Goal: Navigation & Orientation: Find specific page/section

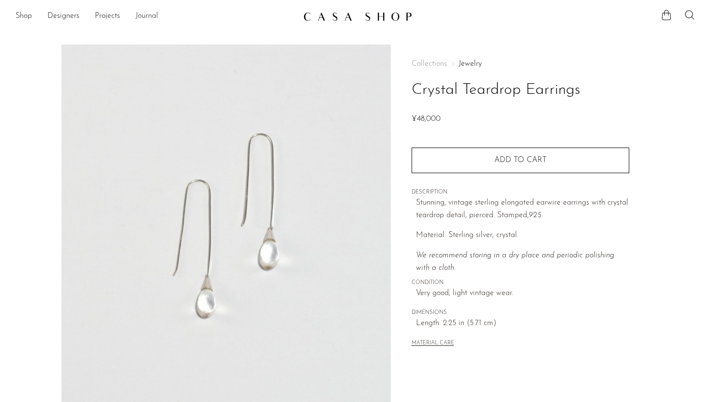
click at [145, 12] on link "Journal" at bounding box center [146, 16] width 23 height 13
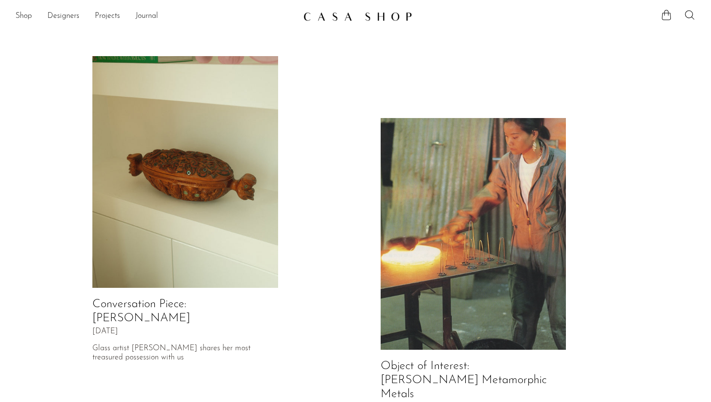
click at [208, 214] on img at bounding box center [185, 172] width 186 height 232
click at [417, 235] on img at bounding box center [474, 234] width 186 height 232
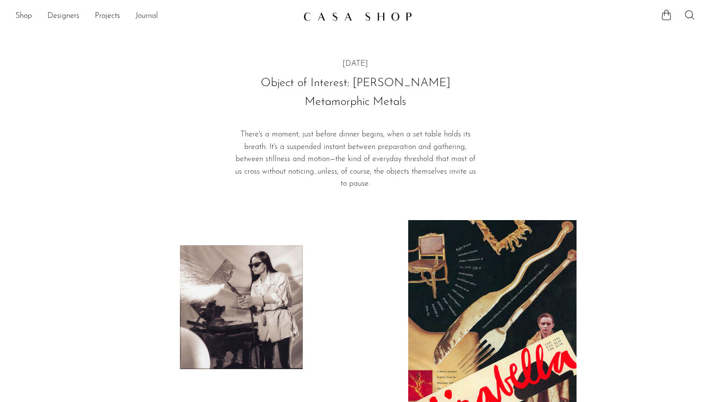
click at [154, 19] on link "Journal" at bounding box center [146, 16] width 23 height 13
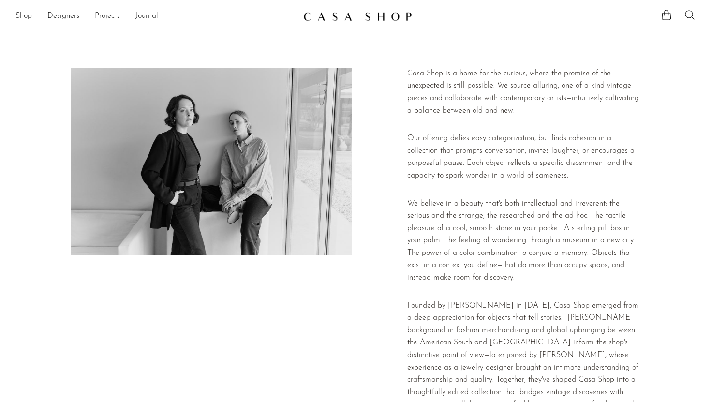
scroll to position [183, 0]
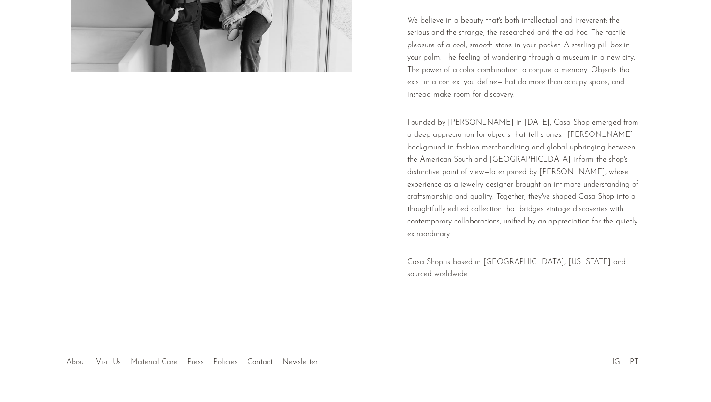
click at [146, 358] on link "Material Care" at bounding box center [154, 362] width 47 height 8
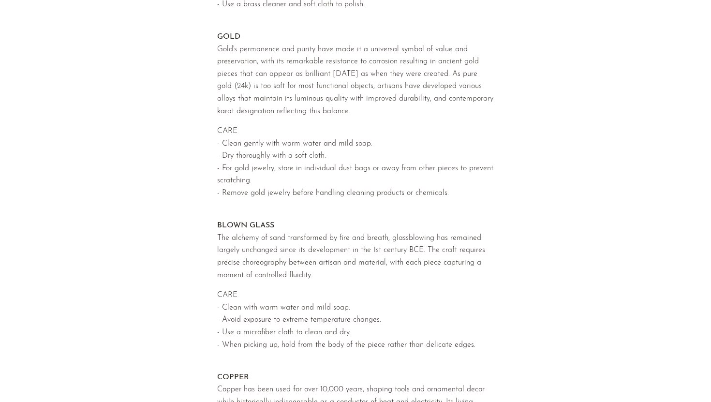
scroll to position [964, 0]
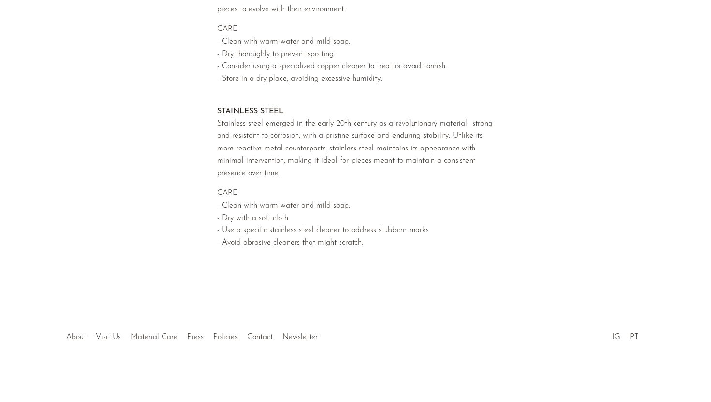
click at [222, 336] on link "Policies" at bounding box center [225, 337] width 24 height 8
click at [254, 338] on link "Contact" at bounding box center [260, 337] width 26 height 8
click at [299, 338] on div at bounding box center [356, 327] width 186 height 34
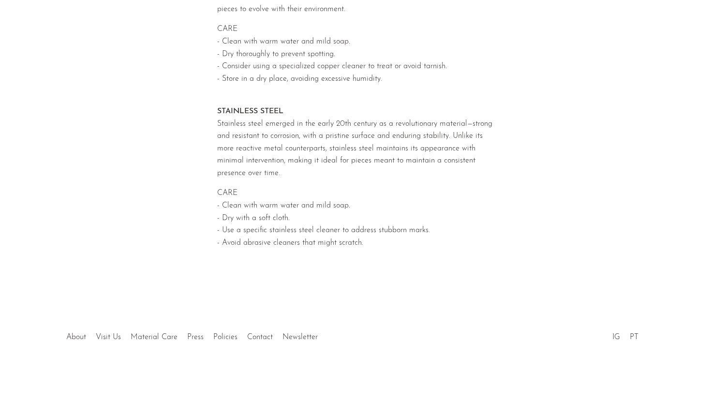
click at [294, 337] on div at bounding box center [356, 327] width 186 height 34
drag, startPoint x: 294, startPoint y: 337, endPoint x: 281, endPoint y: 356, distance: 23.1
click at [280, 369] on section "About Visit Us Material Care Press Policies Contact Newsletter IG PT" at bounding box center [355, 354] width 711 height 96
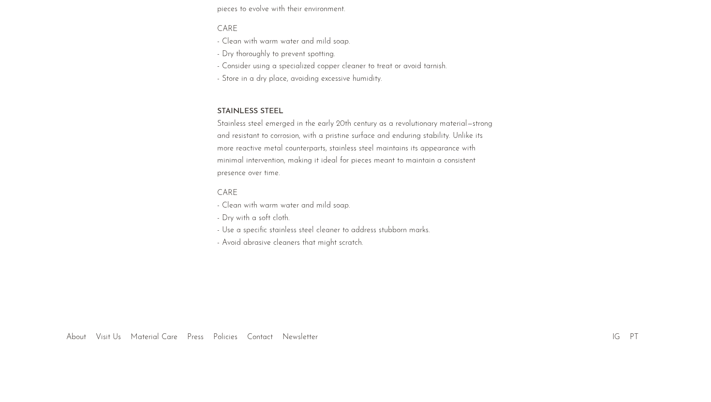
click at [301, 322] on div at bounding box center [356, 327] width 186 height 34
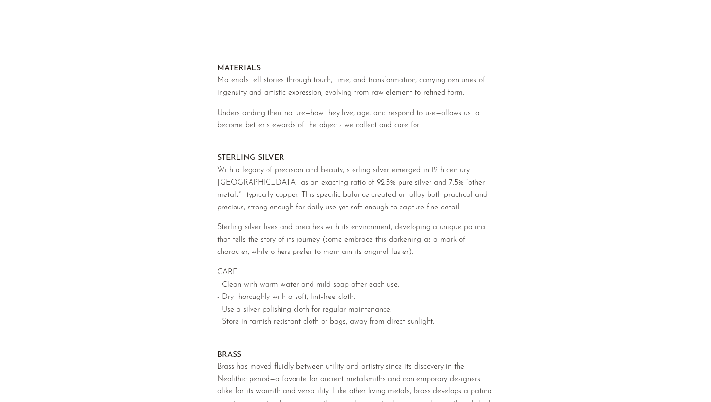
scroll to position [0, 0]
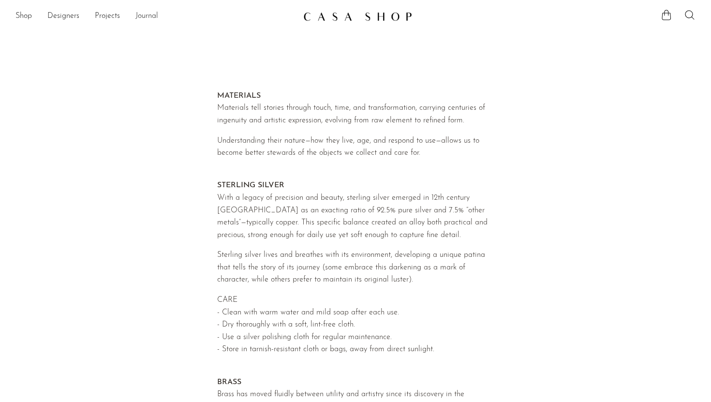
click at [148, 19] on link "Journal" at bounding box center [146, 16] width 23 height 13
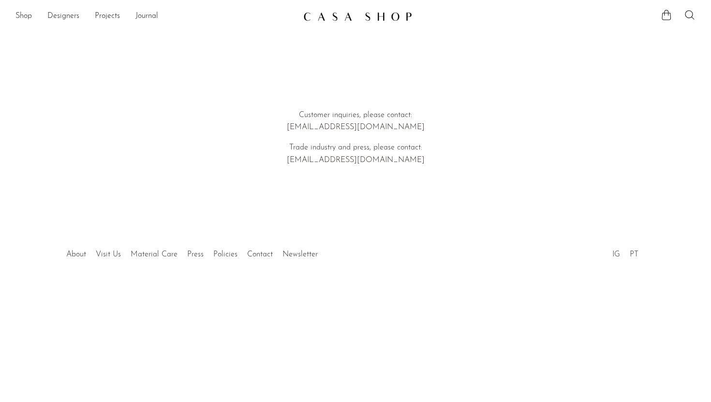
click at [326, 216] on article "Customer inquiries, please contact: hello@shopcasashop.com Trade industry and p…" at bounding box center [355, 124] width 711 height 198
click at [303, 247] on div at bounding box center [356, 244] width 186 height 34
click at [300, 254] on div at bounding box center [356, 244] width 186 height 34
click at [289, 253] on div at bounding box center [356, 244] width 186 height 34
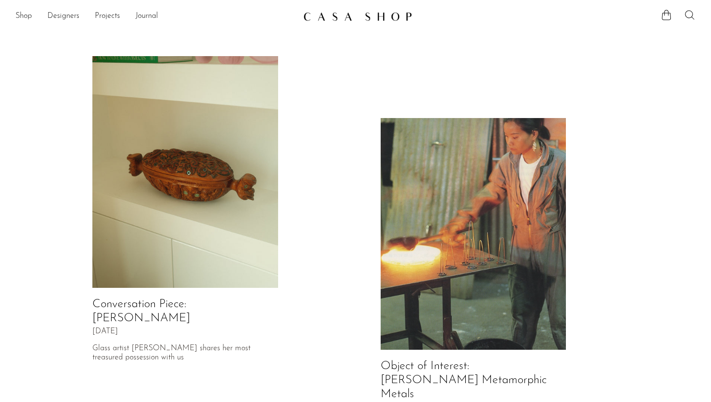
click at [688, 15] on icon at bounding box center [690, 15] width 12 height 12
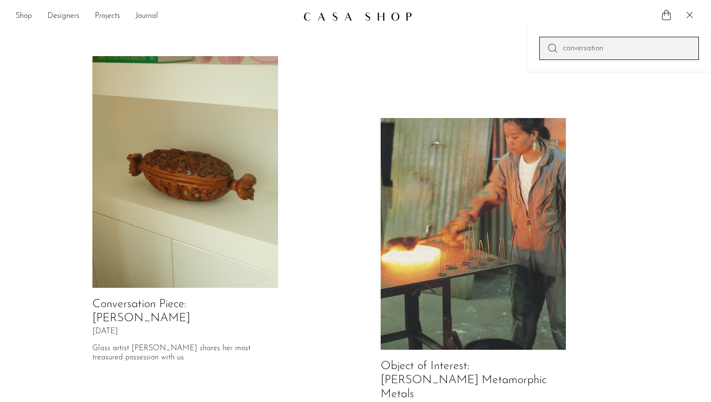
type input "conversation"
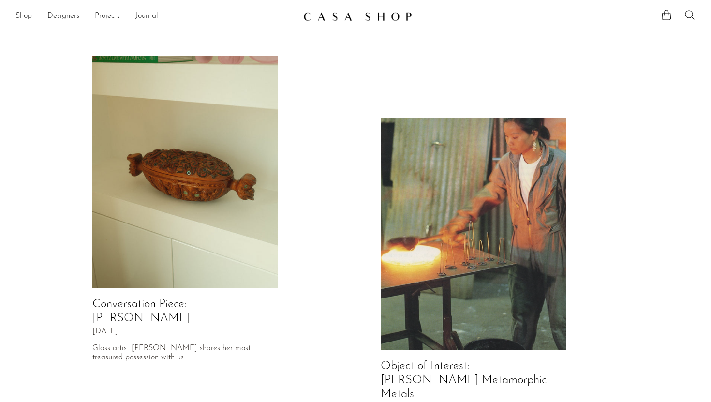
click at [60, 17] on link "Designers" at bounding box center [63, 16] width 32 height 13
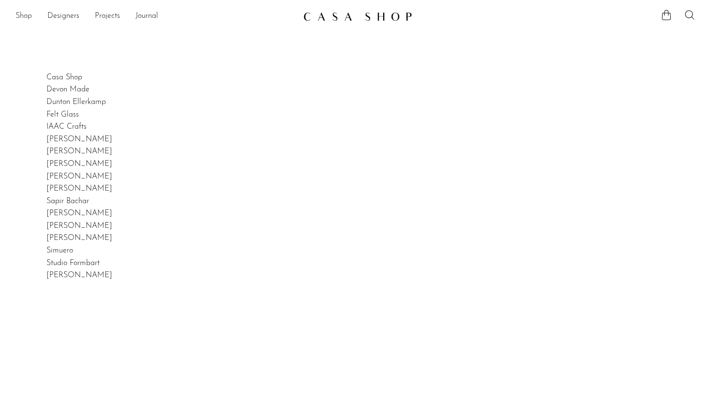
click at [31, 13] on link "Shop" at bounding box center [23, 16] width 16 height 13
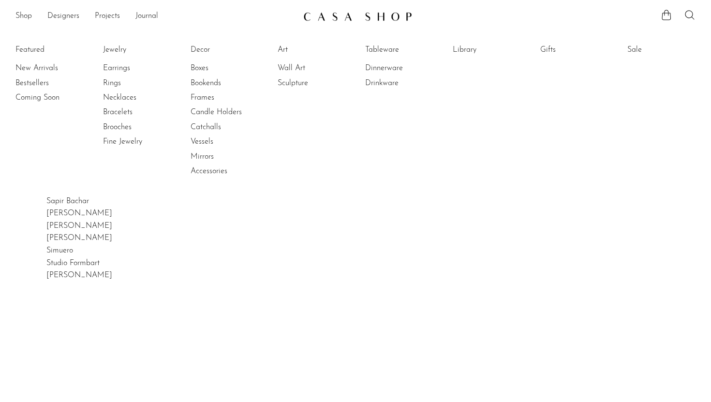
click at [37, 51] on li "Featured New Arrivals Bestsellers Coming Soon" at bounding box center [49, 111] width 68 height 140
click at [37, 64] on link "New Arrivals" at bounding box center [51, 68] width 73 height 11
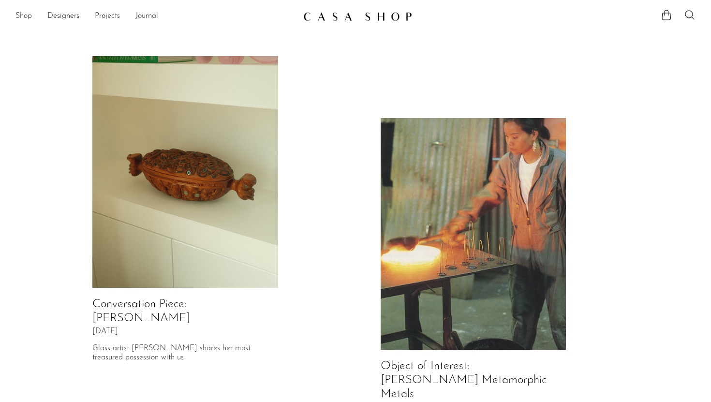
click at [29, 15] on link "Shop" at bounding box center [23, 16] width 16 height 13
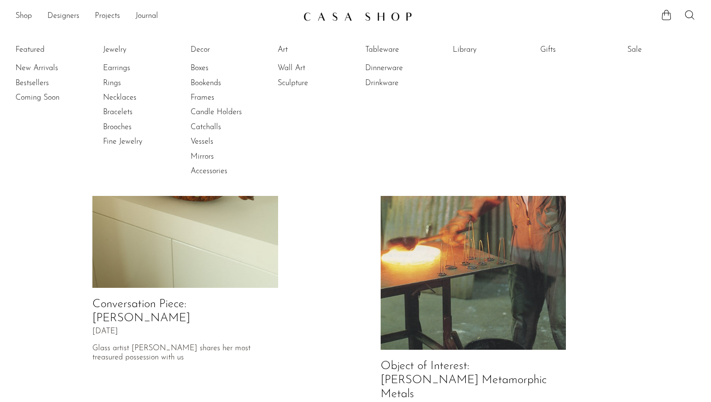
click at [362, 15] on img at bounding box center [357, 17] width 109 height 10
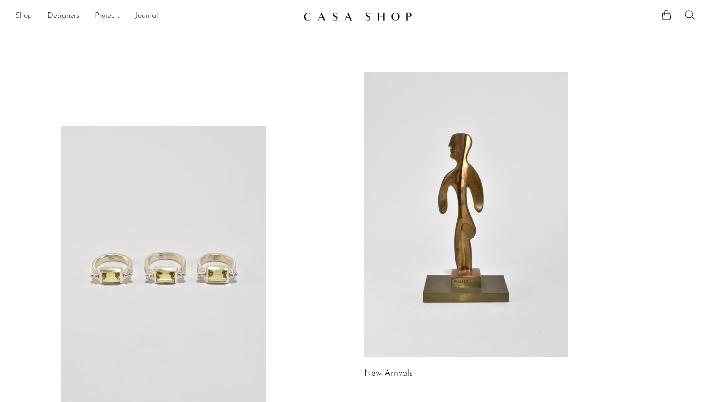
click at [20, 15] on link "Shop" at bounding box center [23, 16] width 16 height 13
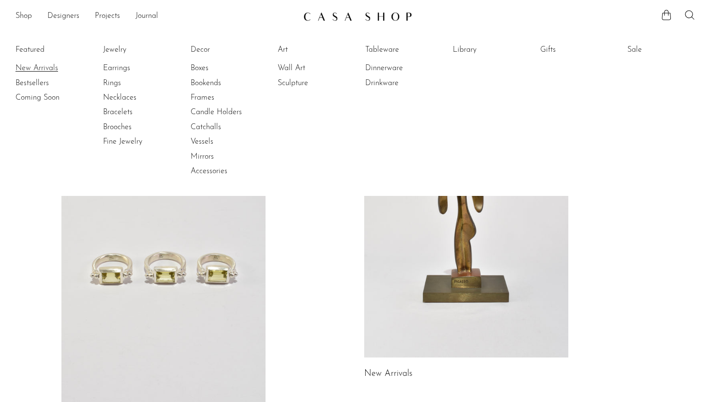
click at [36, 69] on link "New Arrivals" at bounding box center [51, 68] width 73 height 11
click at [42, 84] on link "Bestsellers" at bounding box center [51, 83] width 73 height 11
click at [115, 82] on link "Rings" at bounding box center [139, 83] width 73 height 11
click at [26, 16] on link "Shop" at bounding box center [23, 16] width 16 height 13
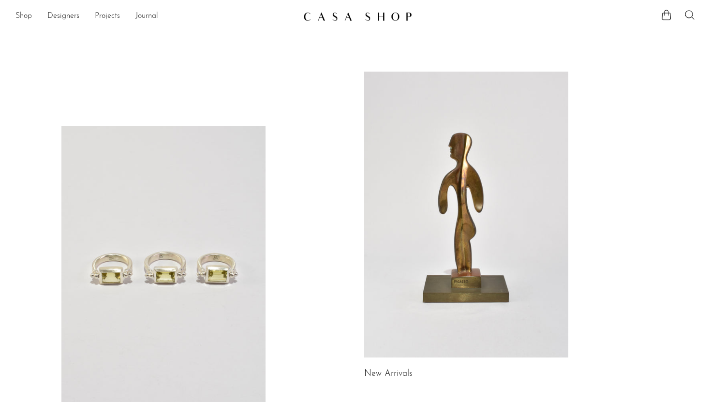
click at [319, 12] on img at bounding box center [357, 17] width 109 height 10
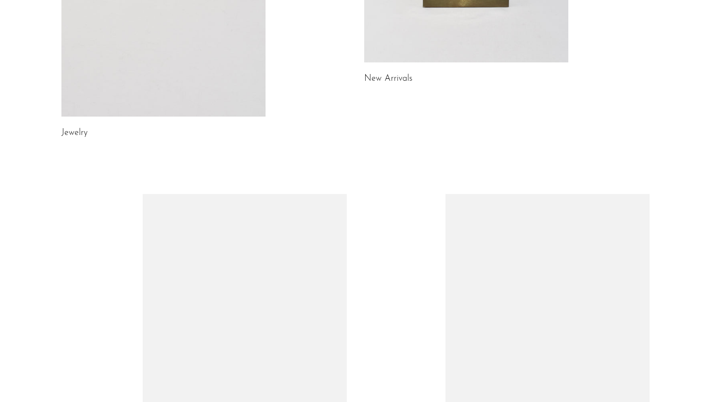
scroll to position [194, 0]
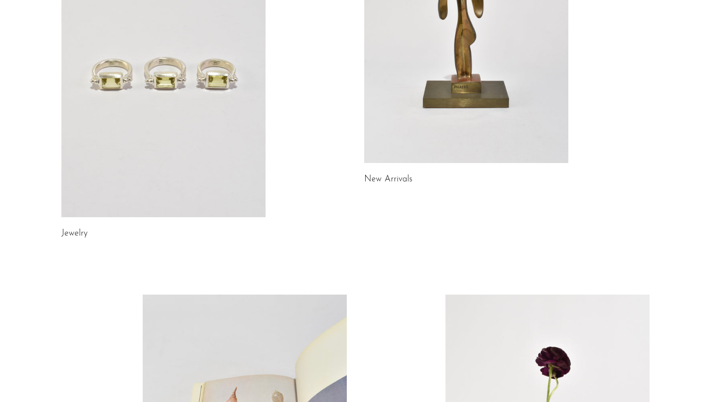
click at [128, 116] on link at bounding box center [163, 74] width 204 height 286
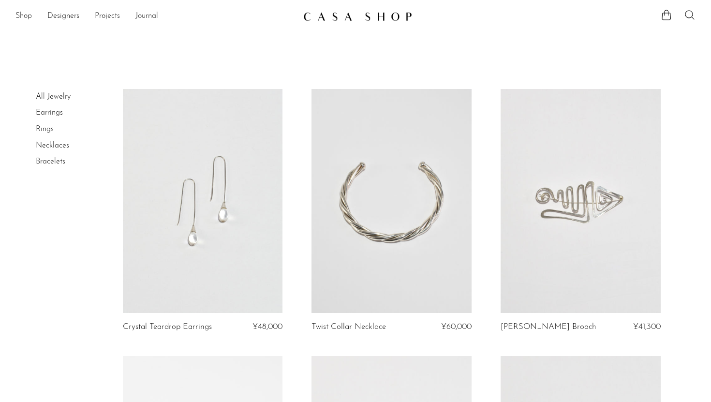
click at [353, 19] on img at bounding box center [357, 17] width 109 height 10
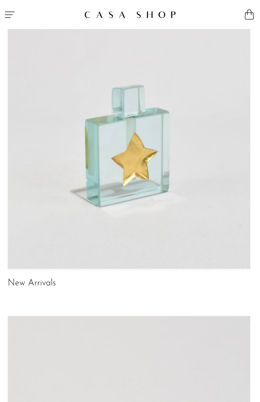
click at [13, 14] on icon "Menu" at bounding box center [10, 15] width 12 height 12
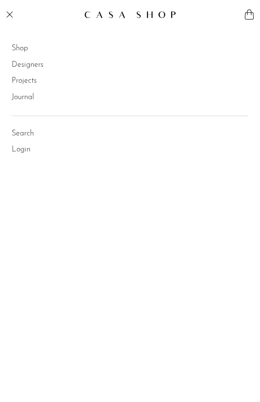
click at [23, 48] on link "Shop" at bounding box center [20, 49] width 16 height 13
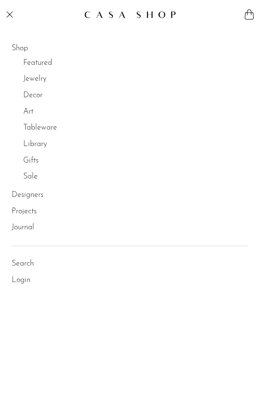
click at [42, 78] on link "Jewelry" at bounding box center [34, 79] width 23 height 13
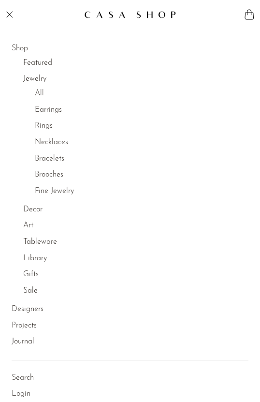
click at [46, 109] on link "Earrings" at bounding box center [48, 110] width 27 height 13
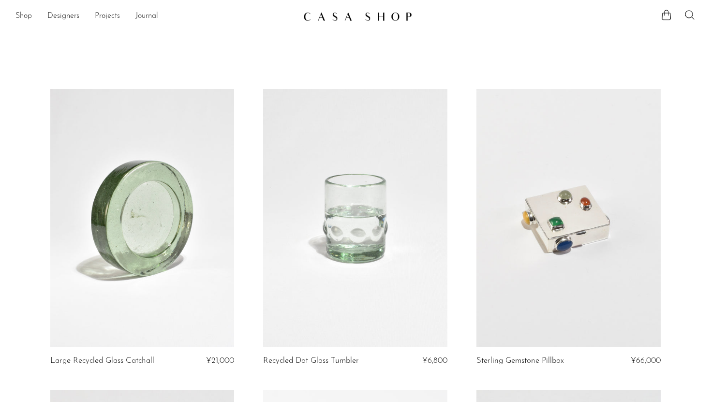
click at [369, 18] on img at bounding box center [357, 17] width 109 height 10
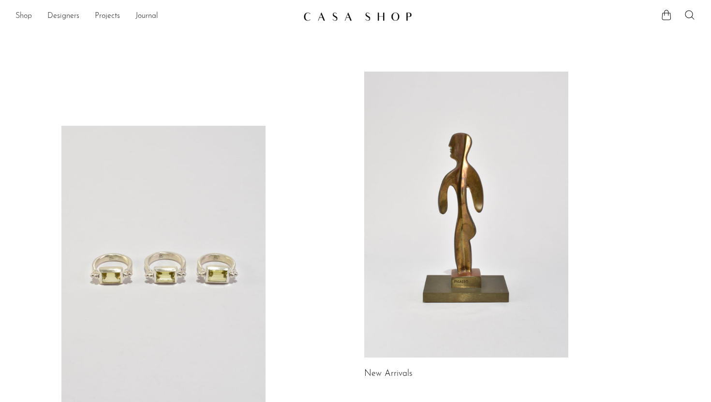
click at [20, 15] on link "Shop" at bounding box center [23, 16] width 16 height 13
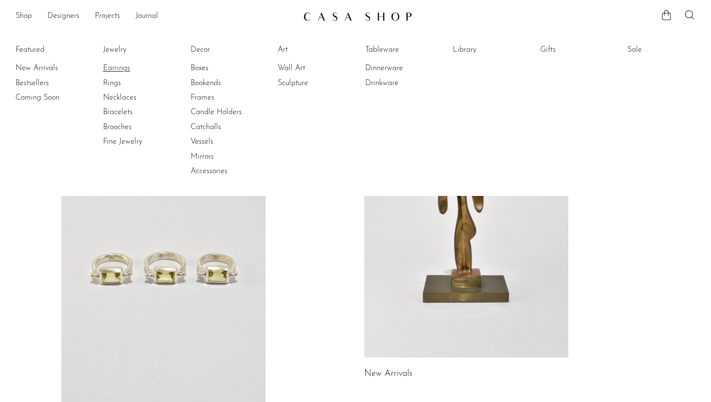
click at [129, 65] on link "Earrings" at bounding box center [139, 68] width 73 height 11
